Goal: Task Accomplishment & Management: Manage account settings

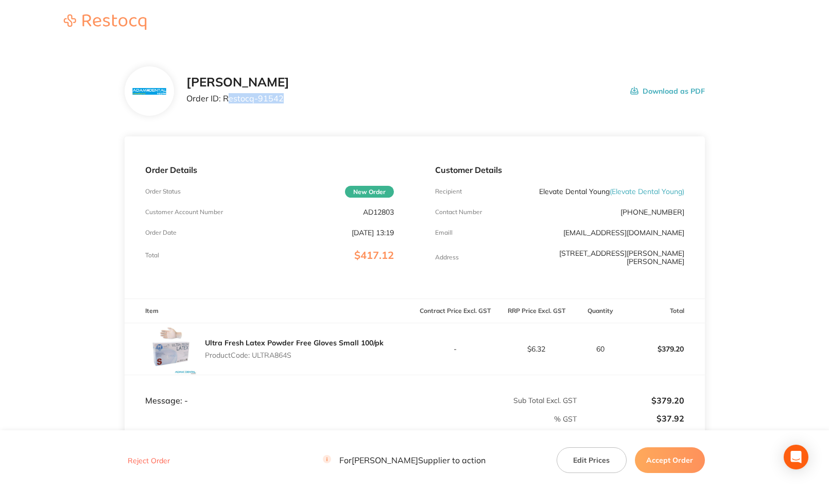
drag, startPoint x: 226, startPoint y: 100, endPoint x: 281, endPoint y: 100, distance: 55.1
click at [281, 100] on p "Order ID: Restocq- 91542" at bounding box center [237, 98] width 103 height 9
click at [258, 98] on p "Order ID: Restocq- 91542" at bounding box center [237, 98] width 103 height 9
drag, startPoint x: 224, startPoint y: 99, endPoint x: 356, endPoint y: 105, distance: 131.9
click at [290, 100] on div "[PERSON_NAME] Order ID: Restocq- 91542 Download as PDF" at bounding box center [445, 91] width 518 height 32
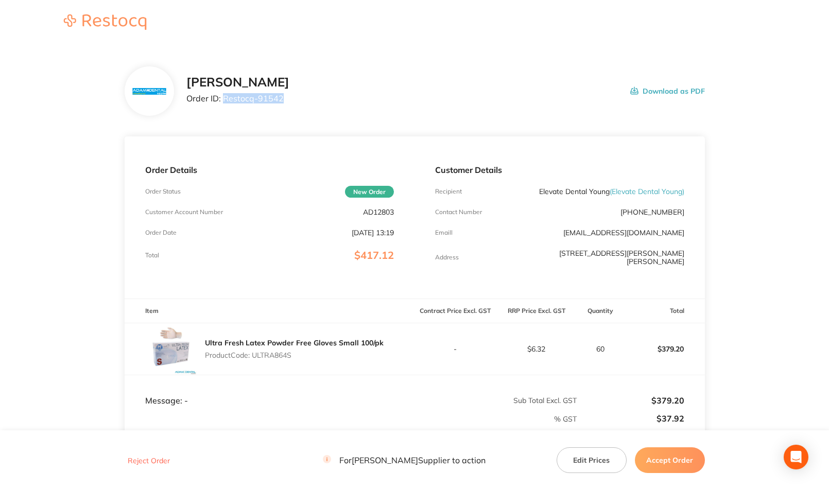
copy p "Restocq- 91542"
click at [666, 454] on button "Accept Order" at bounding box center [670, 460] width 70 height 26
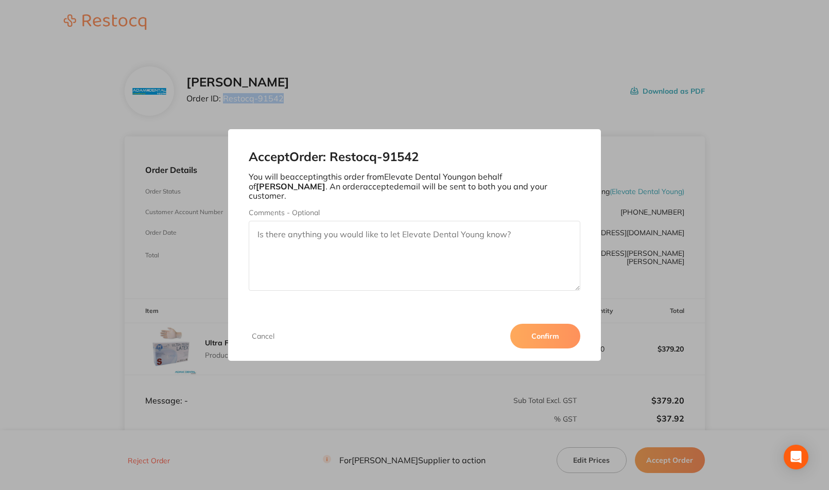
click at [551, 324] on button "Confirm" at bounding box center [545, 336] width 70 height 25
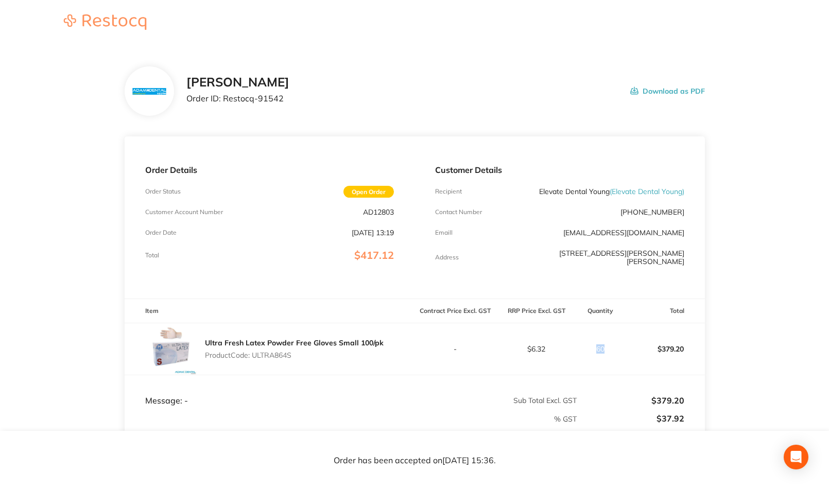
drag, startPoint x: 592, startPoint y: 339, endPoint x: 613, endPoint y: 351, distance: 24.0
click at [613, 351] on td "60" at bounding box center [600, 349] width 46 height 52
click at [784, 315] on main "[PERSON_NAME] Order ID: Restocq- 91542 Download as PDF Order Details Order Stat…" at bounding box center [414, 306] width 829 height 521
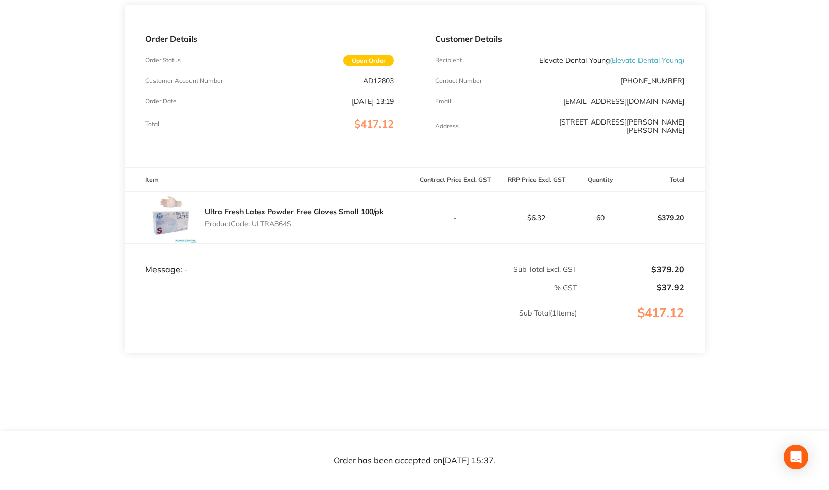
scroll to position [28, 0]
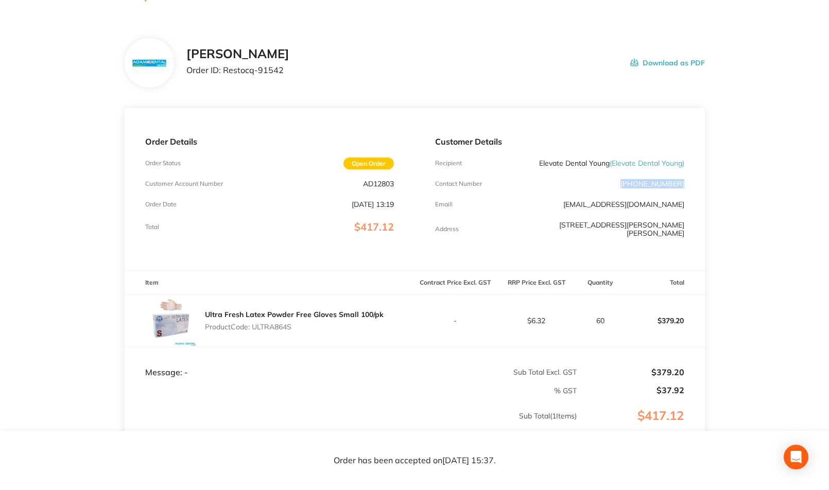
drag, startPoint x: 679, startPoint y: 175, endPoint x: 700, endPoint y: 172, distance: 20.8
click at [700, 172] on div "Customer Details Recipient Elevate Dental Young ( Elevate Dental Young ) Contac…" at bounding box center [559, 189] width 290 height 162
copy p "[PHONE_NUMBER]"
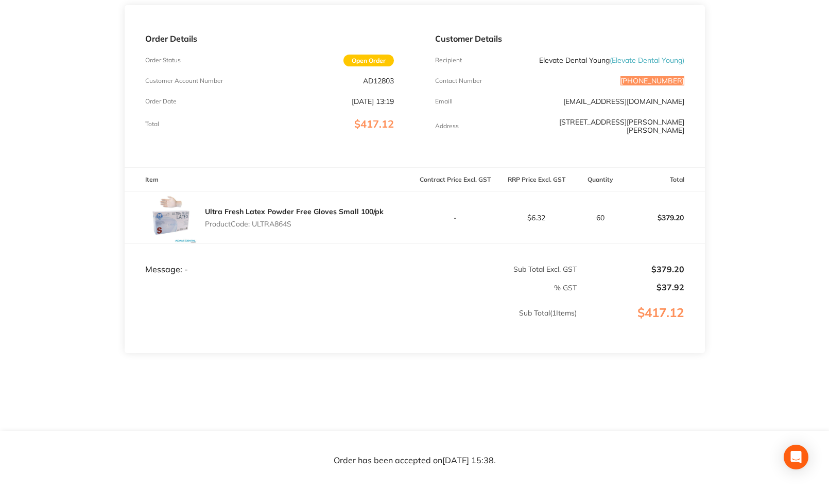
scroll to position [0, 0]
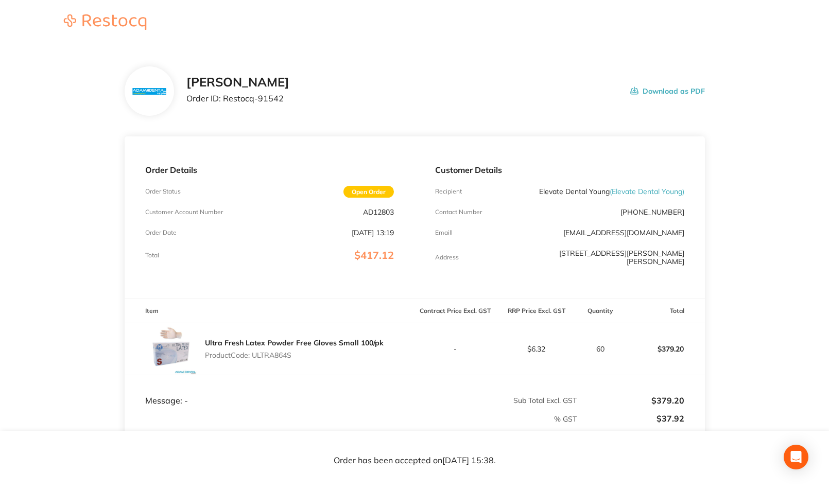
click at [433, 57] on section "[PERSON_NAME] Order ID: Restocq- 91542 Download as PDF Order Details Order Stat…" at bounding box center [415, 306] width 580 height 521
click at [753, 45] on header at bounding box center [414, 23] width 829 height 46
